Goal: Transaction & Acquisition: Purchase product/service

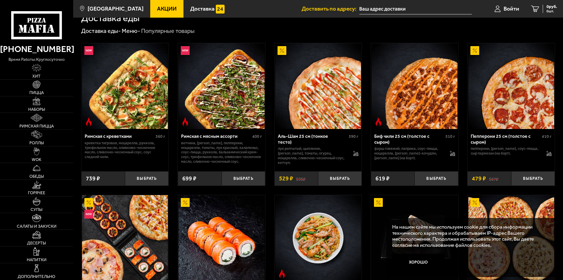
scroll to position [176, 0]
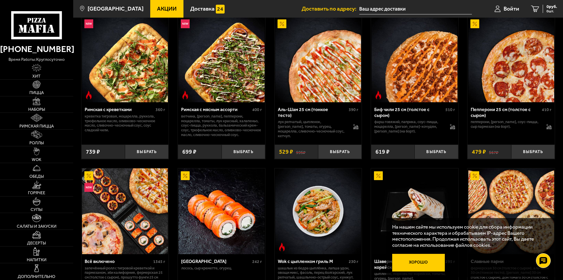
click at [421, 262] on button "Хорошо" at bounding box center [418, 263] width 53 height 18
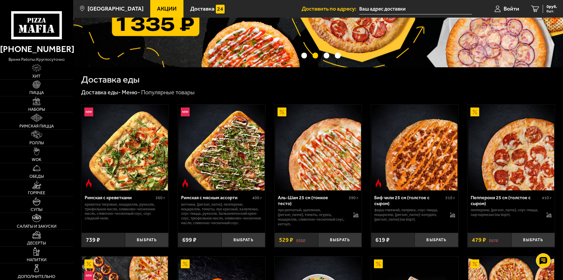
scroll to position [0, 0]
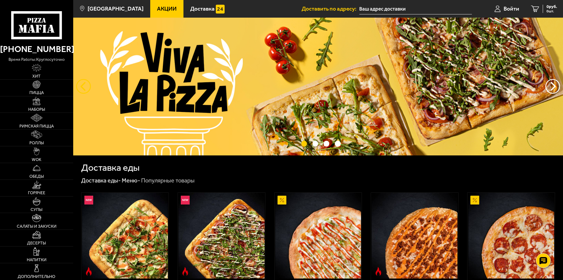
click at [81, 86] on button "следующий" at bounding box center [83, 86] width 15 height 15
click at [83, 87] on button "следующий" at bounding box center [83, 86] width 15 height 15
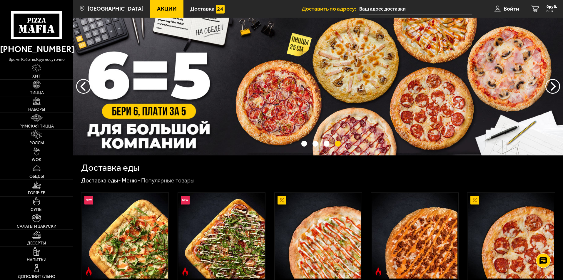
click at [170, 82] on img at bounding box center [318, 87] width 490 height 138
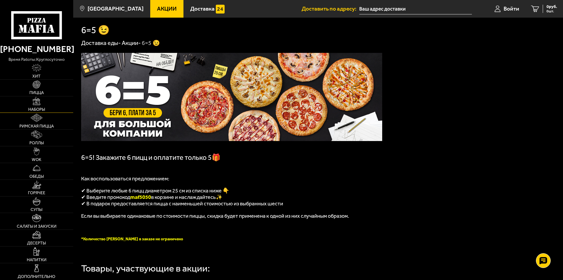
click at [39, 108] on span "Наборы" at bounding box center [36, 110] width 17 height 4
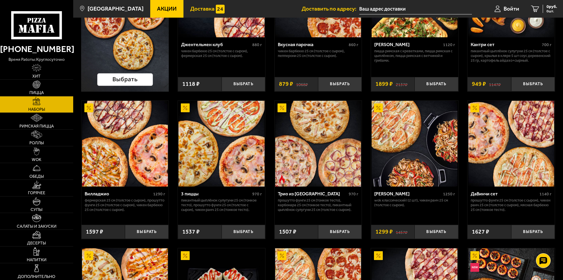
scroll to position [8, 0]
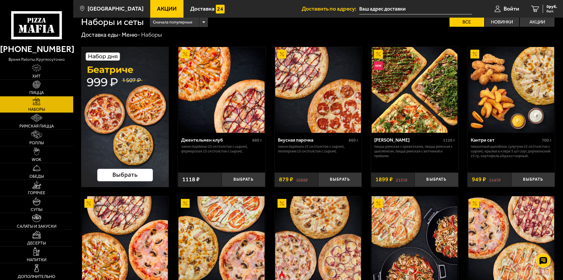
click at [122, 173] on img at bounding box center [125, 117] width 88 height 141
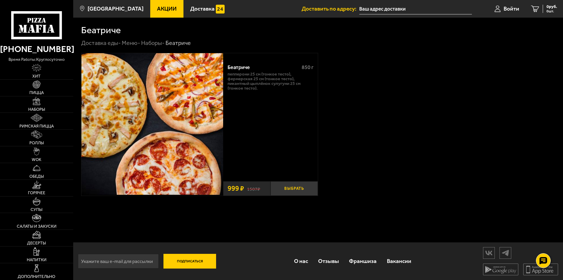
click at [296, 189] on button "Выбрать" at bounding box center [294, 188] width 47 height 14
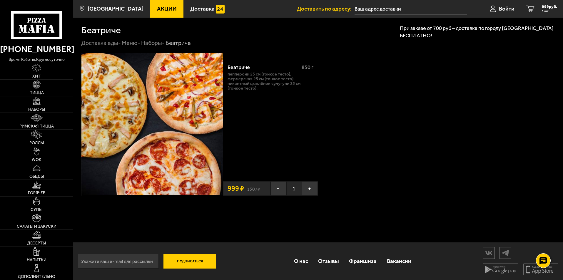
click at [409, 33] on p "При заказе от 700 руб – доставка по городу [GEOGRAPHIC_DATA] БЕСПЛАТНО!" at bounding box center [478, 32] width 157 height 15
click at [38, 138] on img at bounding box center [36, 135] width 11 height 8
